Goal: Information Seeking & Learning: Learn about a topic

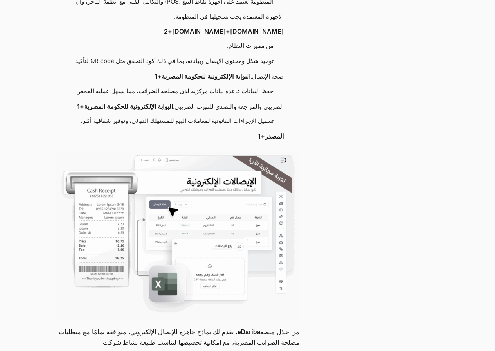
scroll to position [1731, 0]
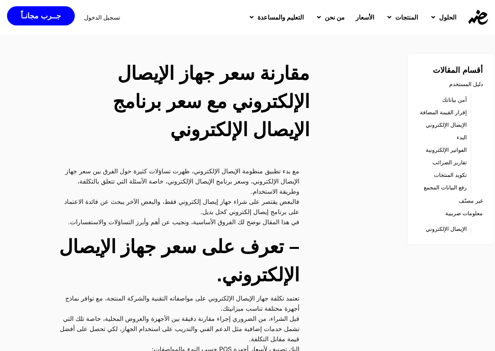
click at [355, 20] on span "الأسعار" at bounding box center [364, 17] width 18 height 9
